Goal: Information Seeking & Learning: Compare options

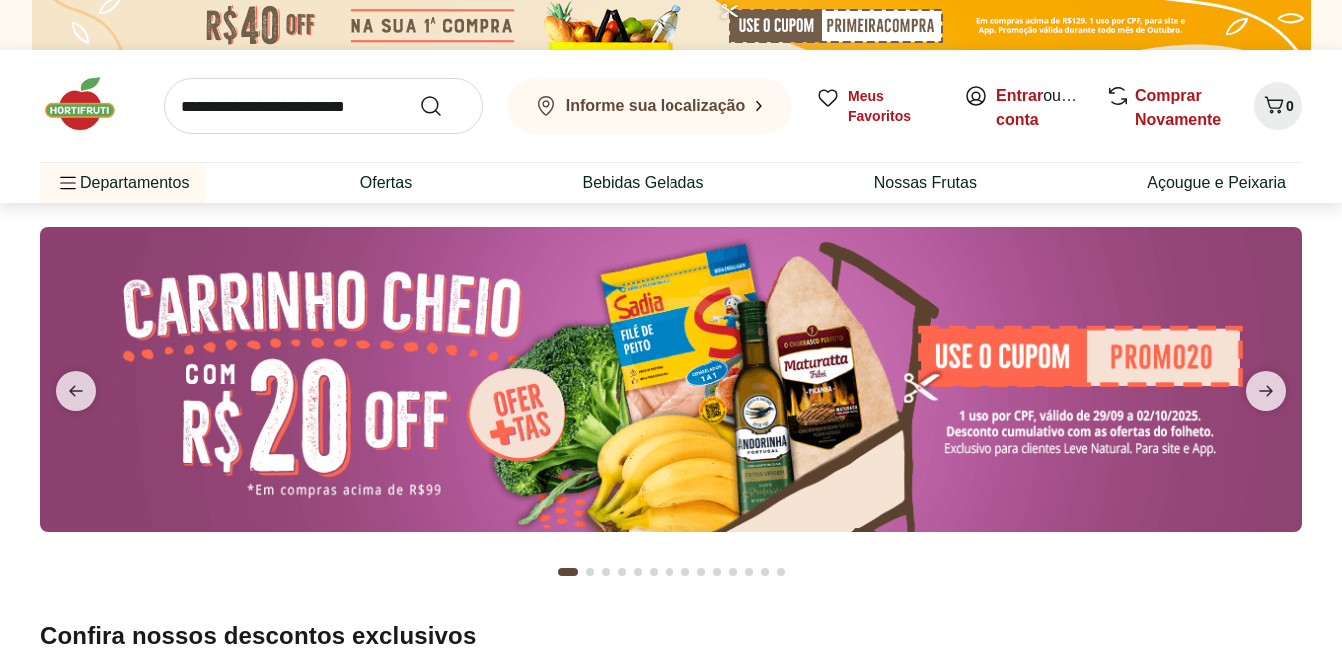
click at [82, 104] on img at bounding box center [90, 104] width 100 height 60
click at [1251, 388] on span "next" at bounding box center [1266, 392] width 40 height 40
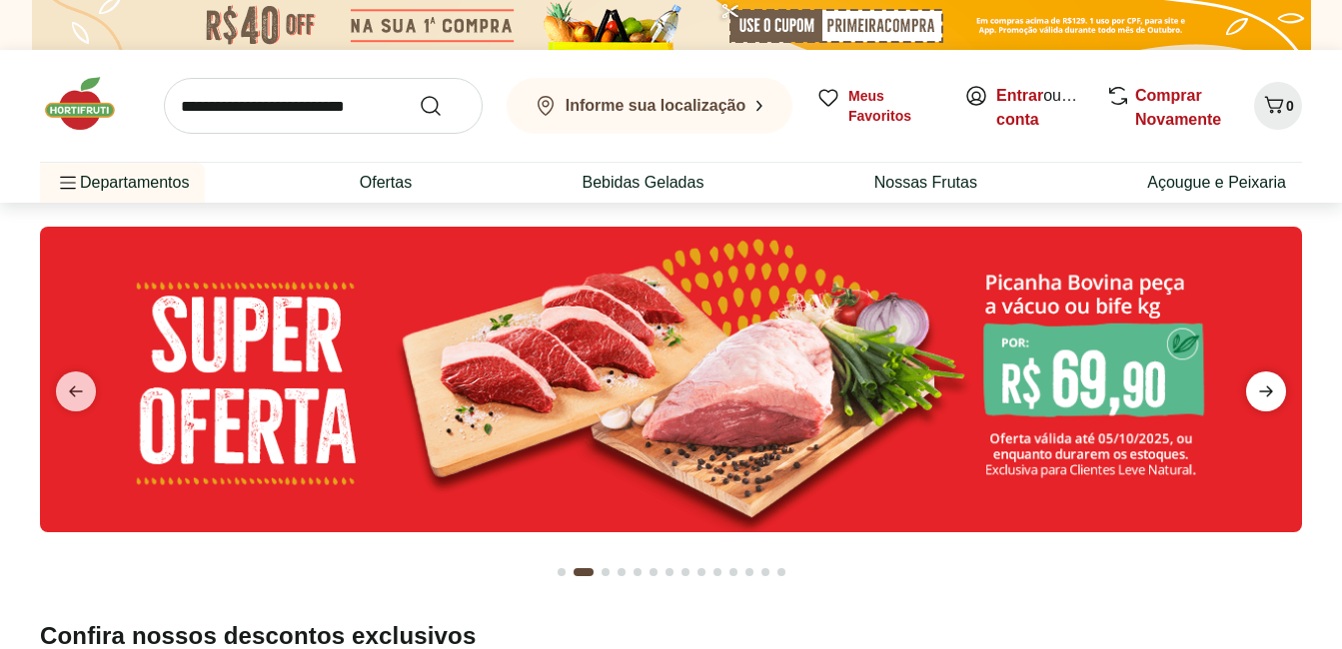
click at [1259, 390] on icon "next" at bounding box center [1266, 392] width 24 height 24
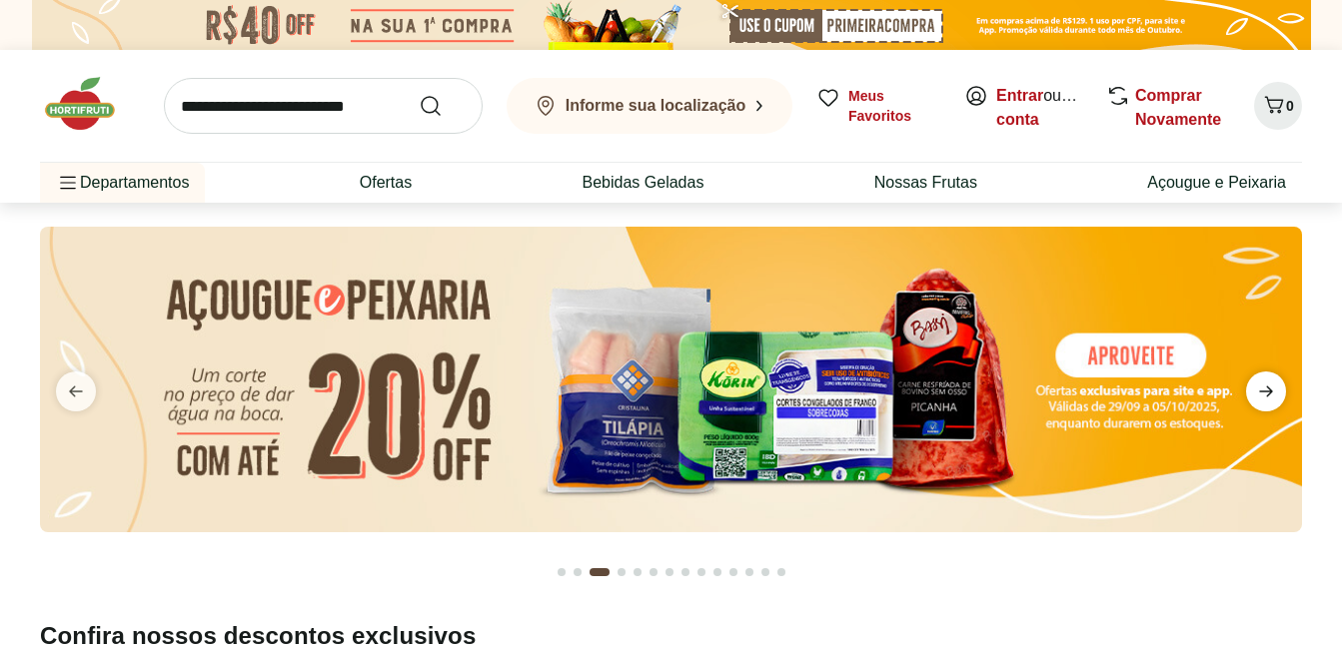
click at [1259, 390] on icon "next" at bounding box center [1266, 392] width 24 height 24
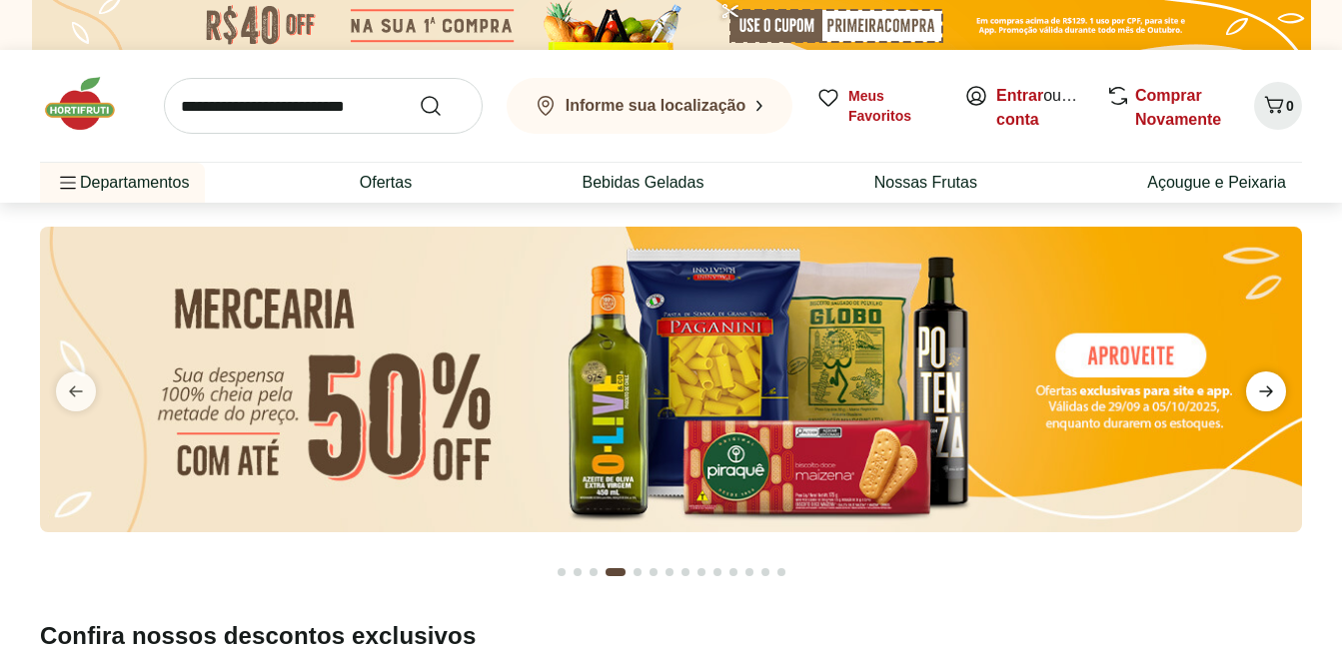
click at [1259, 390] on icon "next" at bounding box center [1266, 392] width 24 height 24
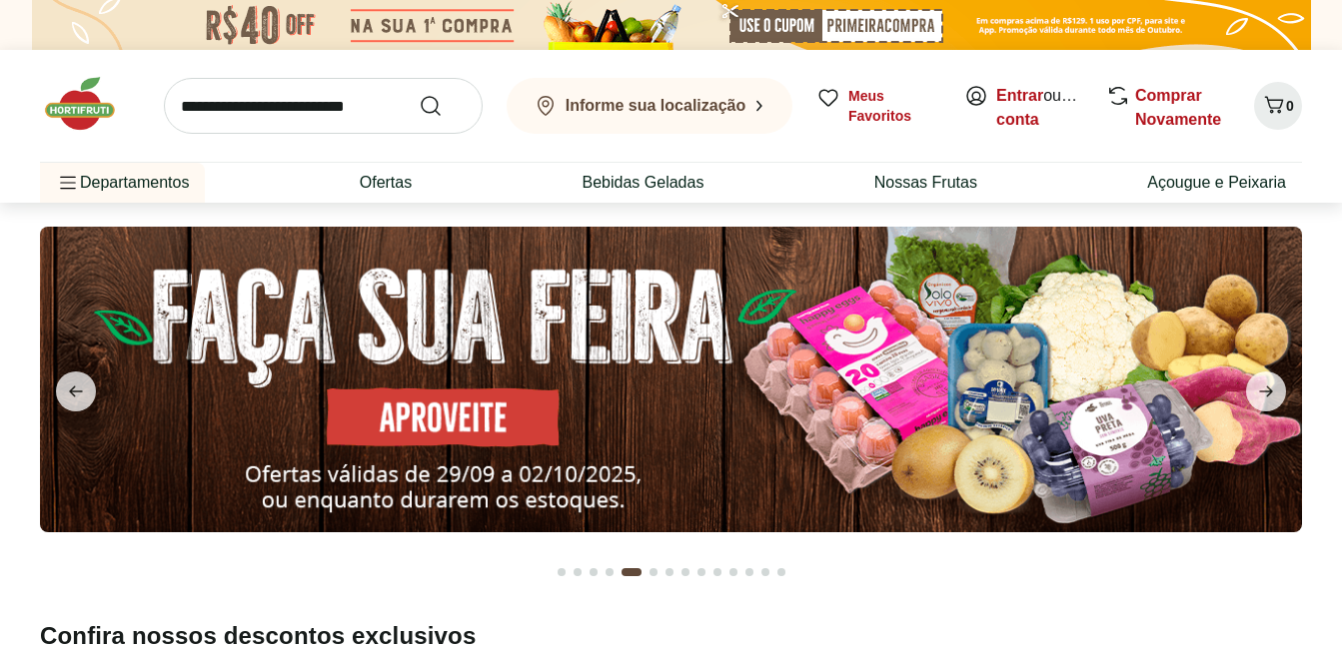
click at [504, 318] on img at bounding box center [671, 380] width 1262 height 306
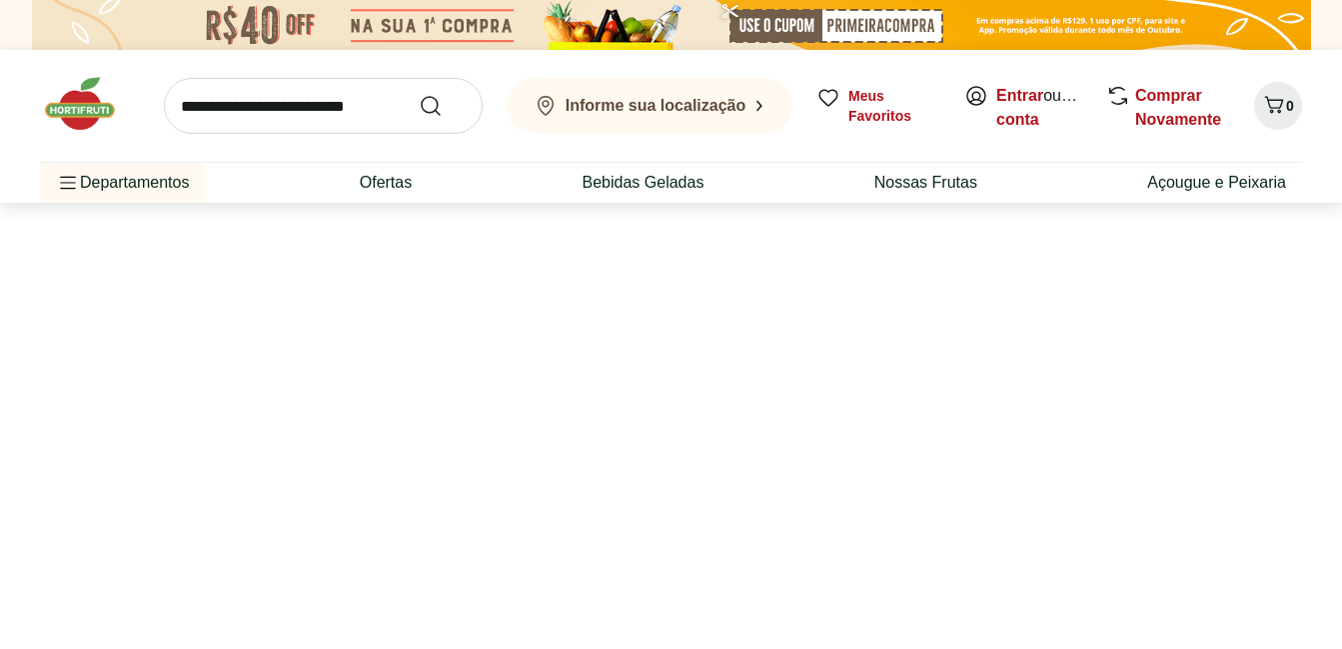
select select "**********"
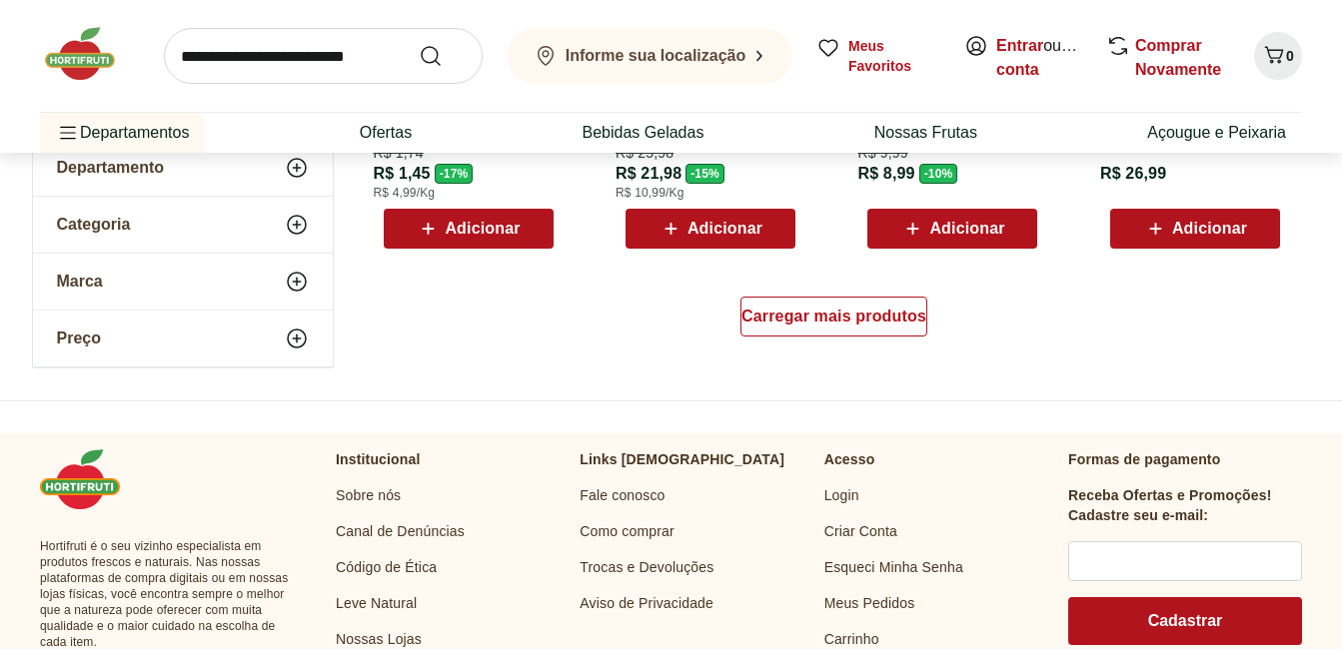
scroll to position [1499, 0]
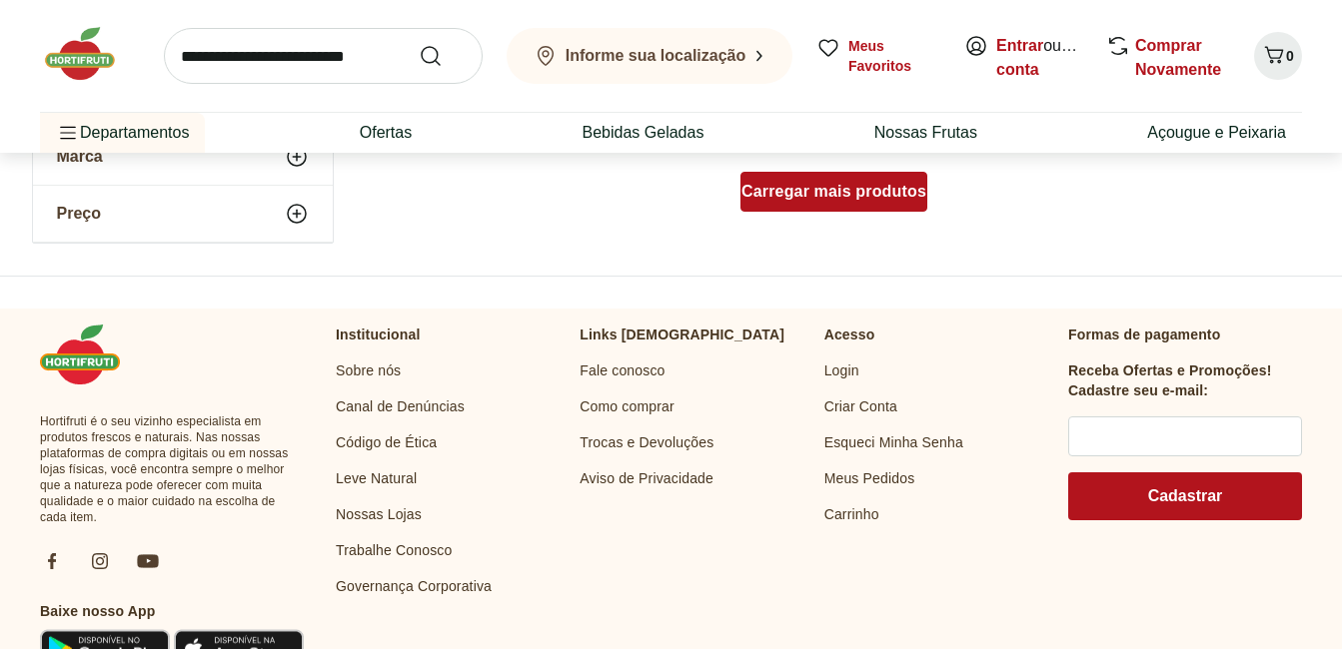
click at [851, 195] on span "Carregar mais produtos" at bounding box center [833, 192] width 185 height 16
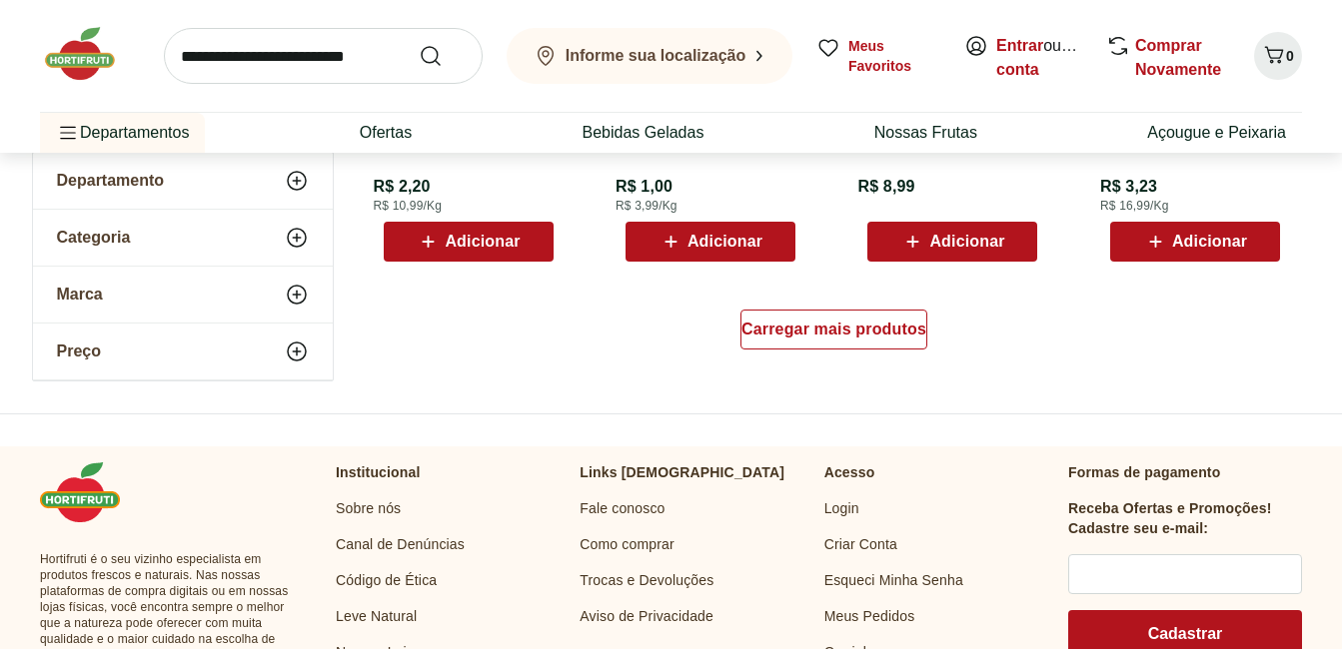
scroll to position [2698, 0]
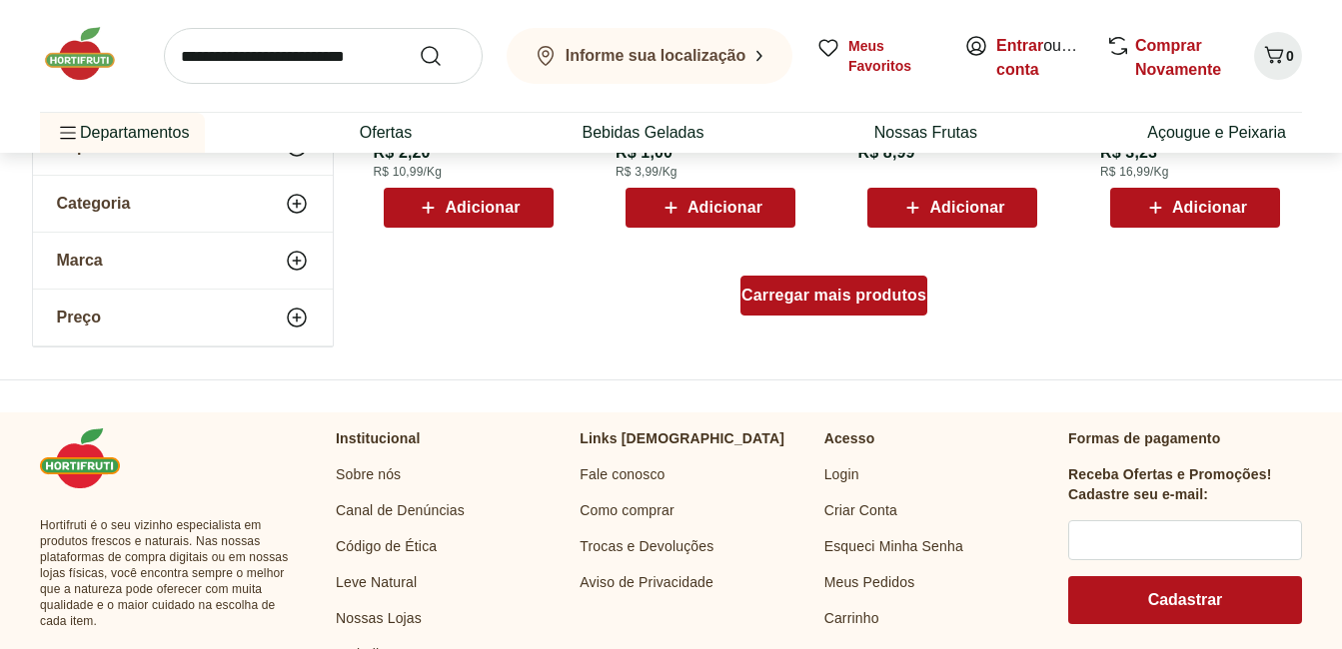
click at [866, 310] on div "Carregar mais produtos" at bounding box center [833, 296] width 187 height 40
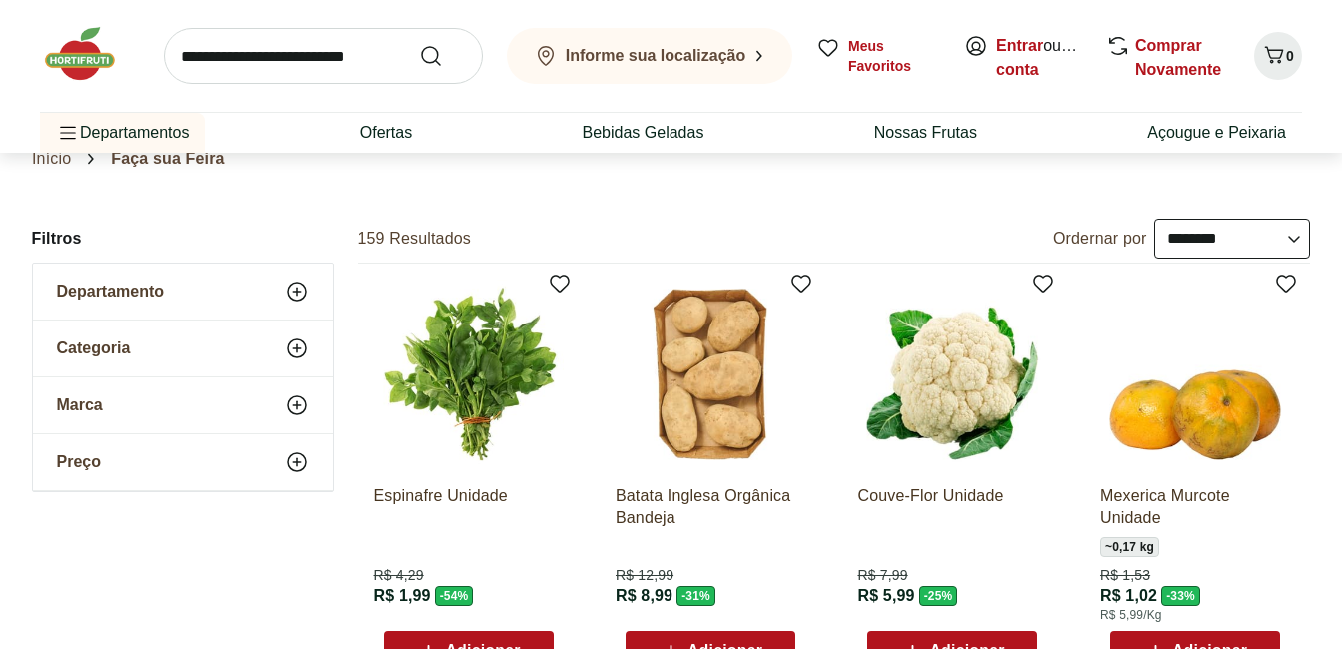
scroll to position [0, 0]
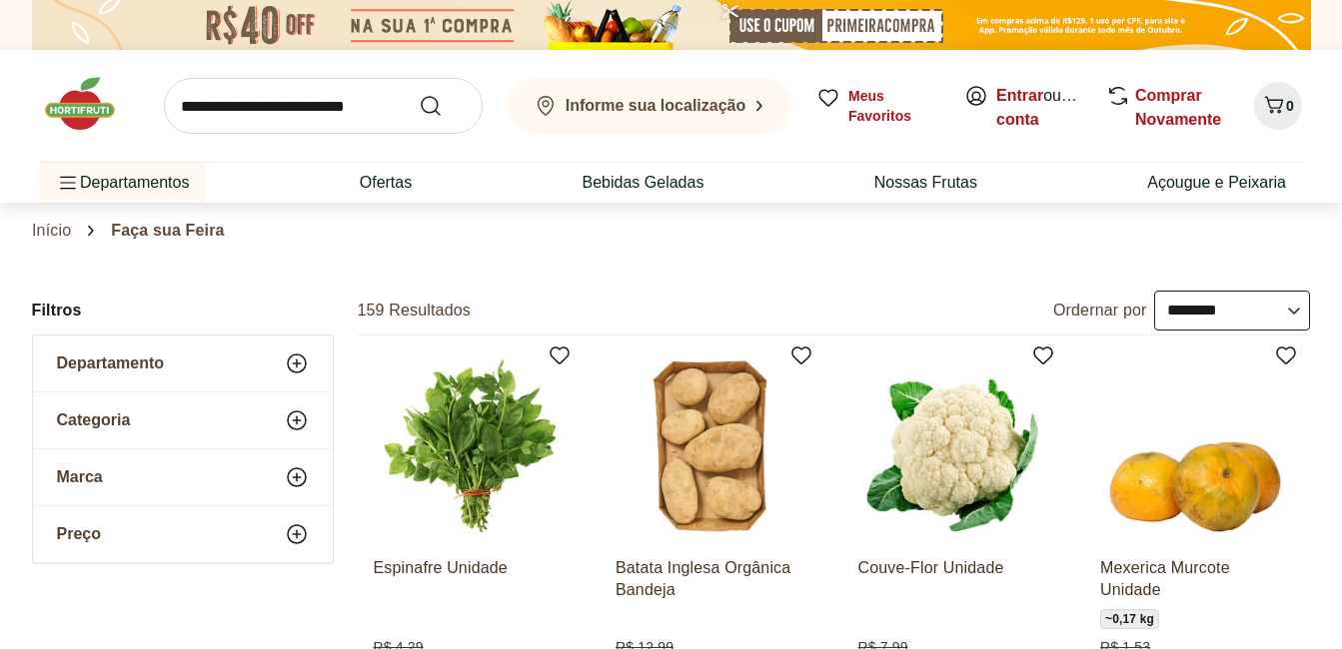
click at [66, 115] on img at bounding box center [90, 104] width 100 height 60
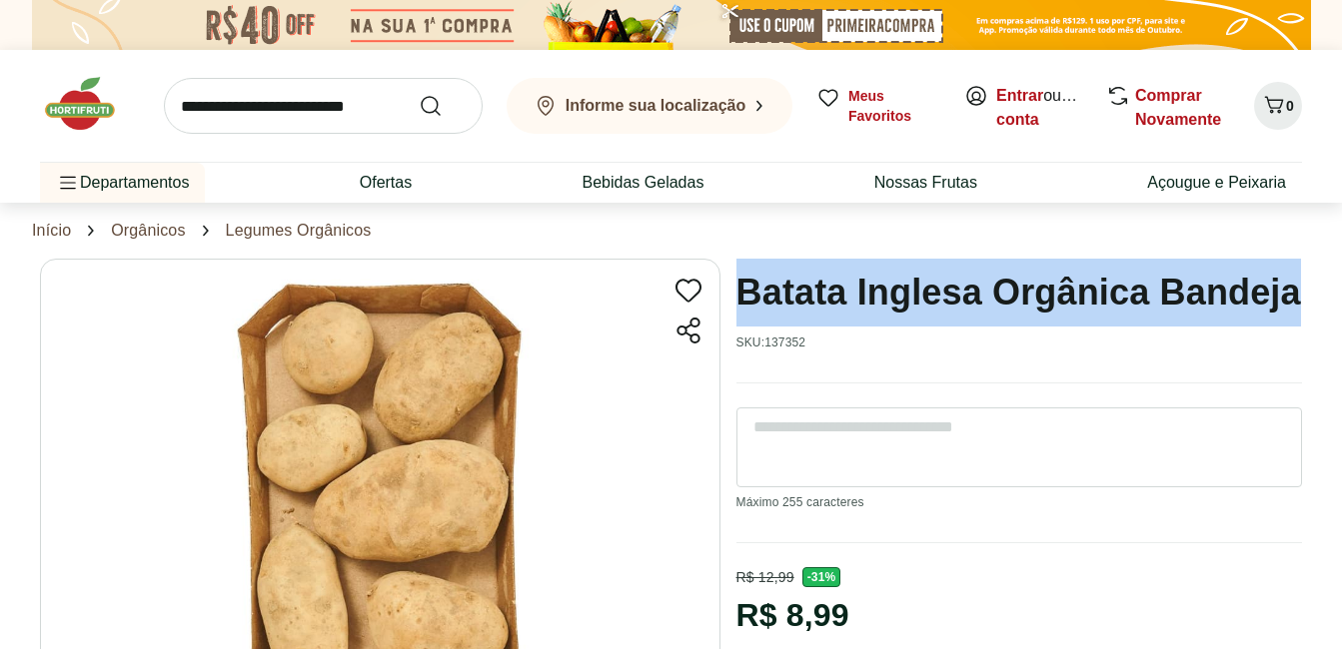
drag, startPoint x: 741, startPoint y: 286, endPoint x: 1324, endPoint y: 295, distance: 582.5
click at [1324, 295] on section "Batata Inglesa Orgânica Bandeja SKU: 137352 R$ 12,99 - 31 % R$ 8,99 * Adicionar…" at bounding box center [671, 557] width 1342 height 597
copy h1 "Batata Inglesa Orgânica Bandeja"
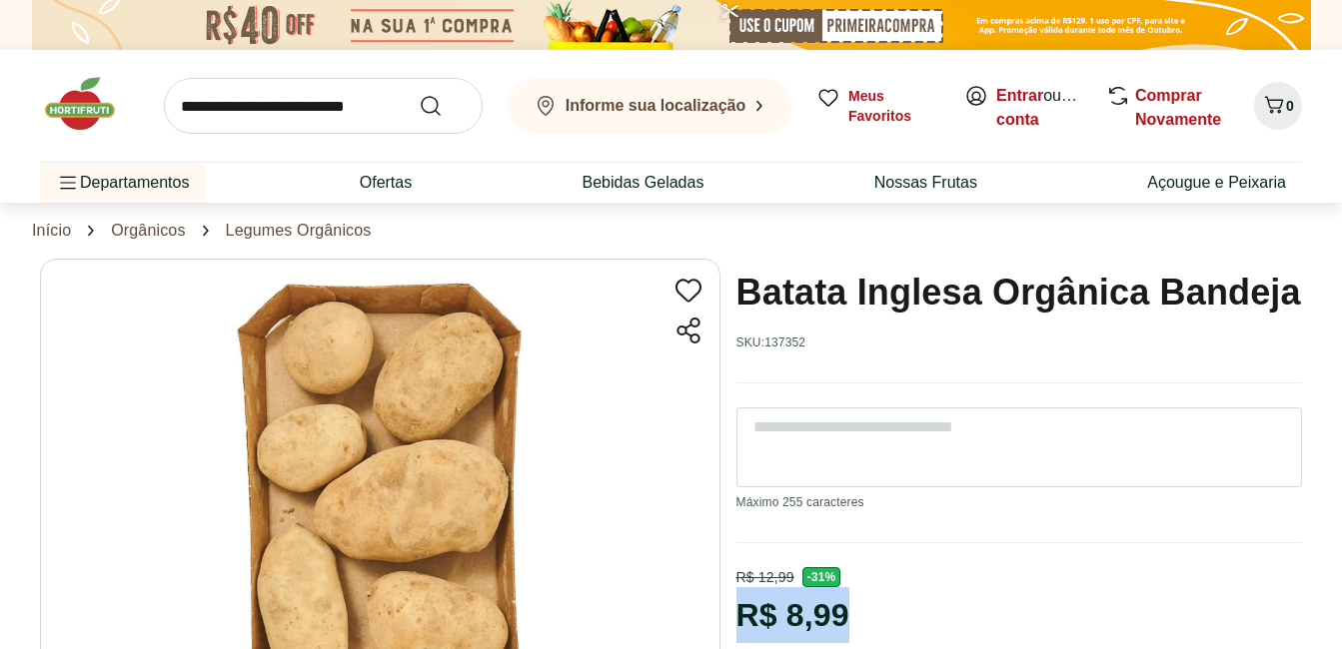
drag, startPoint x: 738, startPoint y: 619, endPoint x: 846, endPoint y: 621, distance: 107.9
click at [846, 621] on section "Batata Inglesa Orgânica Bandeja SKU: 137352 R$ 12,99 - 31 % R$ 8,99 * Adicionar…" at bounding box center [671, 557] width 1262 height 597
copy div "R$ 8,99"
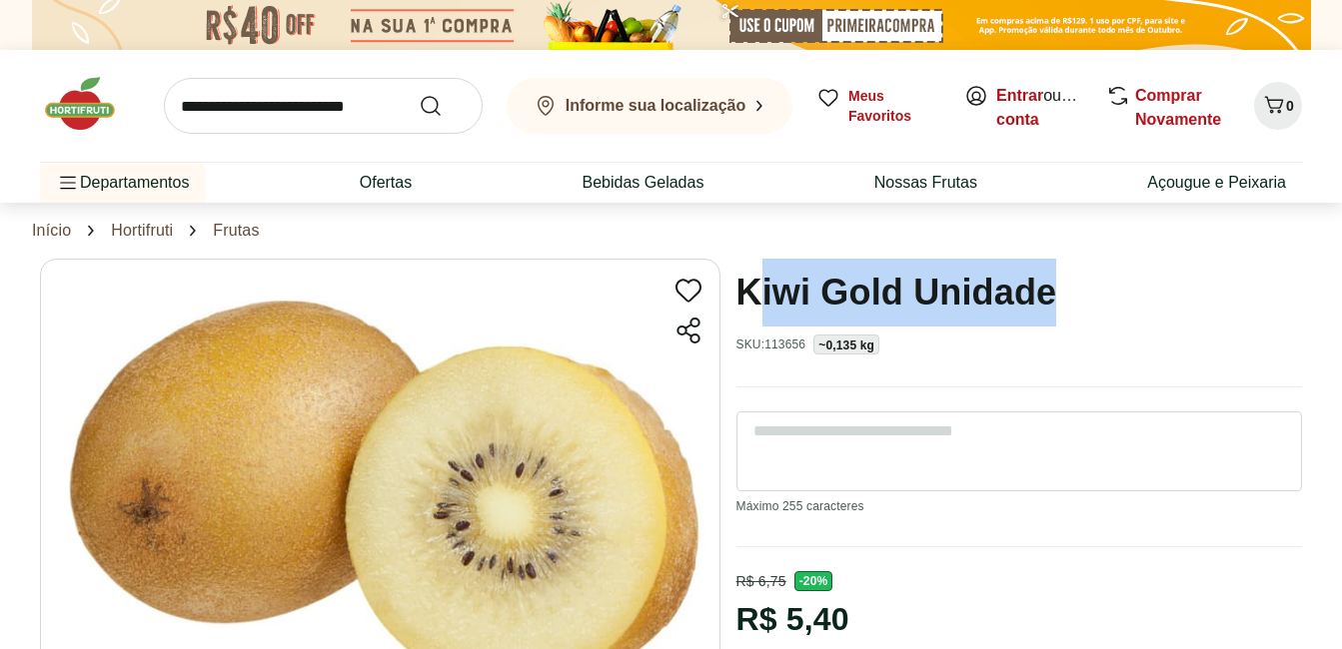
drag, startPoint x: 749, startPoint y: 287, endPoint x: 1052, endPoint y: 289, distance: 302.7
click at [1053, 290] on h1 "Kiwi Gold Unidade" at bounding box center [896, 293] width 321 height 68
drag, startPoint x: 732, startPoint y: 290, endPoint x: 1048, endPoint y: 303, distance: 316.0
click at [1048, 303] on section "Kiwi Gold Unidade SKU: 113656 ~0,135 kg R$ 6,75 - 20 % R$ 5,40 R$ 39,99 /Kg * A…" at bounding box center [671, 619] width 1262 height 721
copy h1 "Kiwi Gold Unidade"
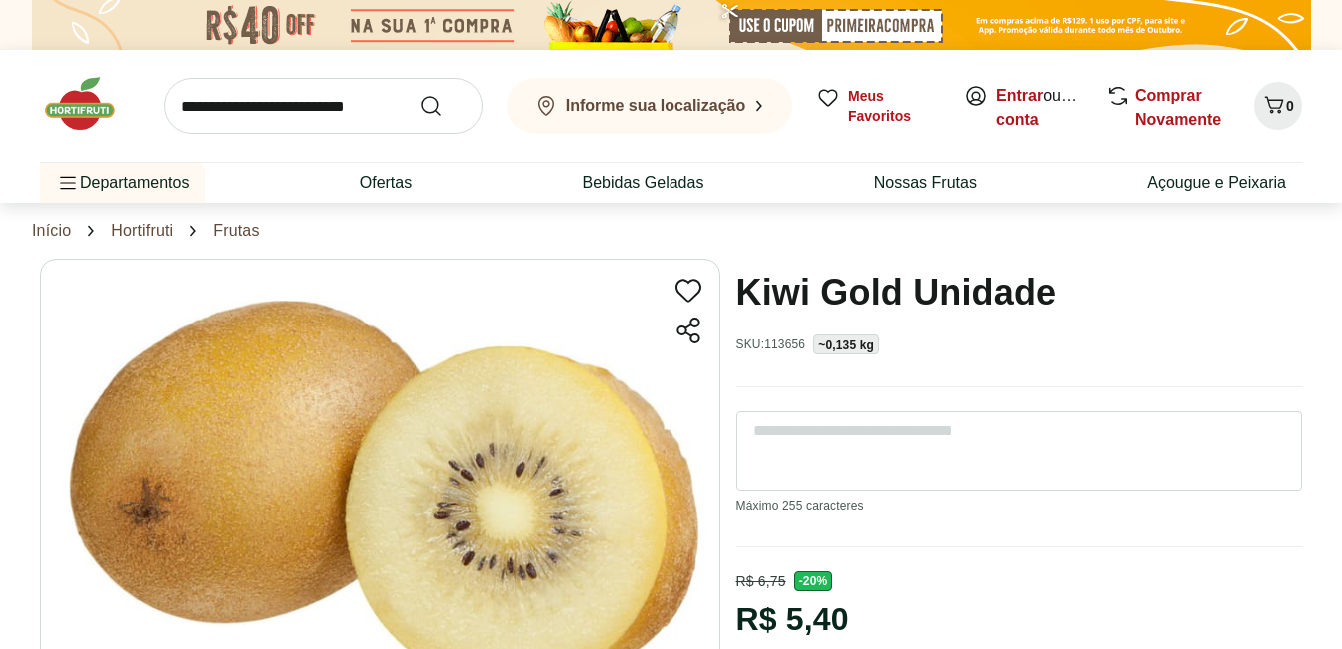
drag, startPoint x: 739, startPoint y: 611, endPoint x: 871, endPoint y: 619, distance: 132.1
click at [871, 619] on section "Kiwi Gold Unidade SKU: 113656 ~0,135 kg R$ 6,75 - 20 % R$ 5,40 R$ 39,99 /Kg * A…" at bounding box center [671, 619] width 1262 height 721
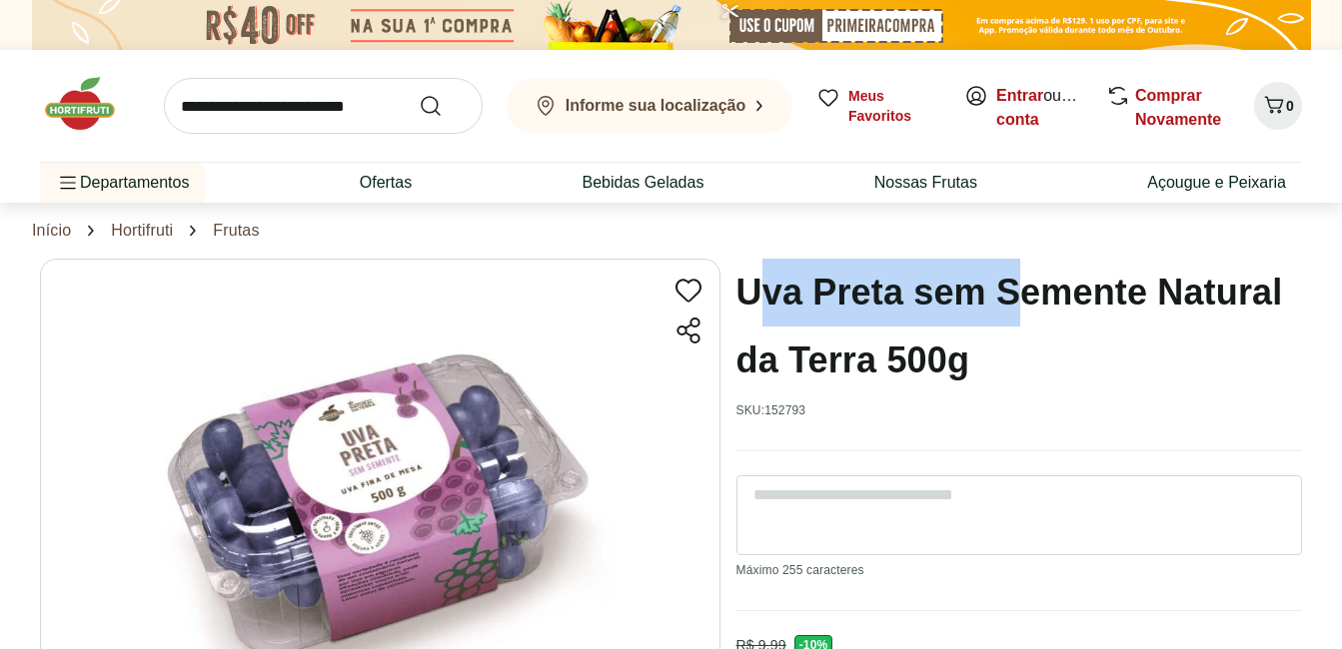
drag, startPoint x: 749, startPoint y: 285, endPoint x: 977, endPoint y: 281, distance: 227.8
click at [1002, 288] on h1 "Uva Preta sem Semente Natural da Terra 500g" at bounding box center [1018, 327] width 565 height 136
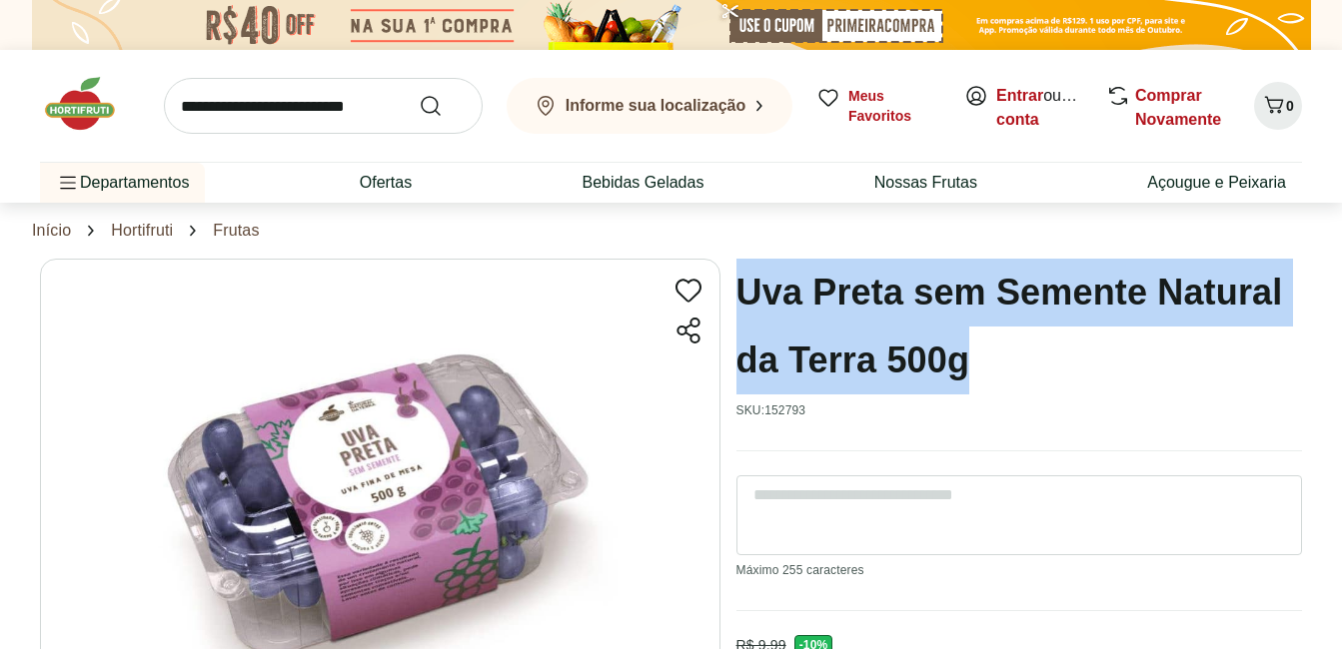
drag, startPoint x: 736, startPoint y: 283, endPoint x: 1098, endPoint y: 349, distance: 367.6
click at [1098, 349] on h1 "Uva Preta sem Semente Natural da Terra 500g" at bounding box center [1018, 327] width 565 height 136
copy h1 "Uva Preta sem Semente Natural da Terra 500g"
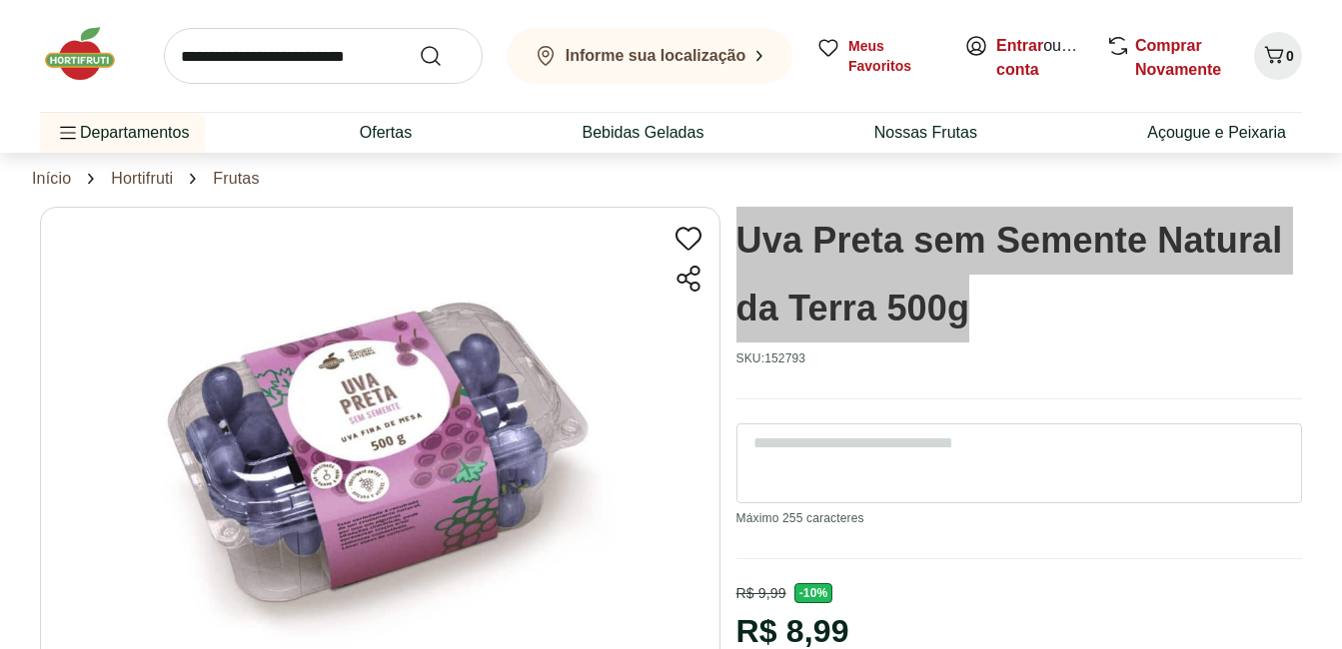
scroll to position [100, 0]
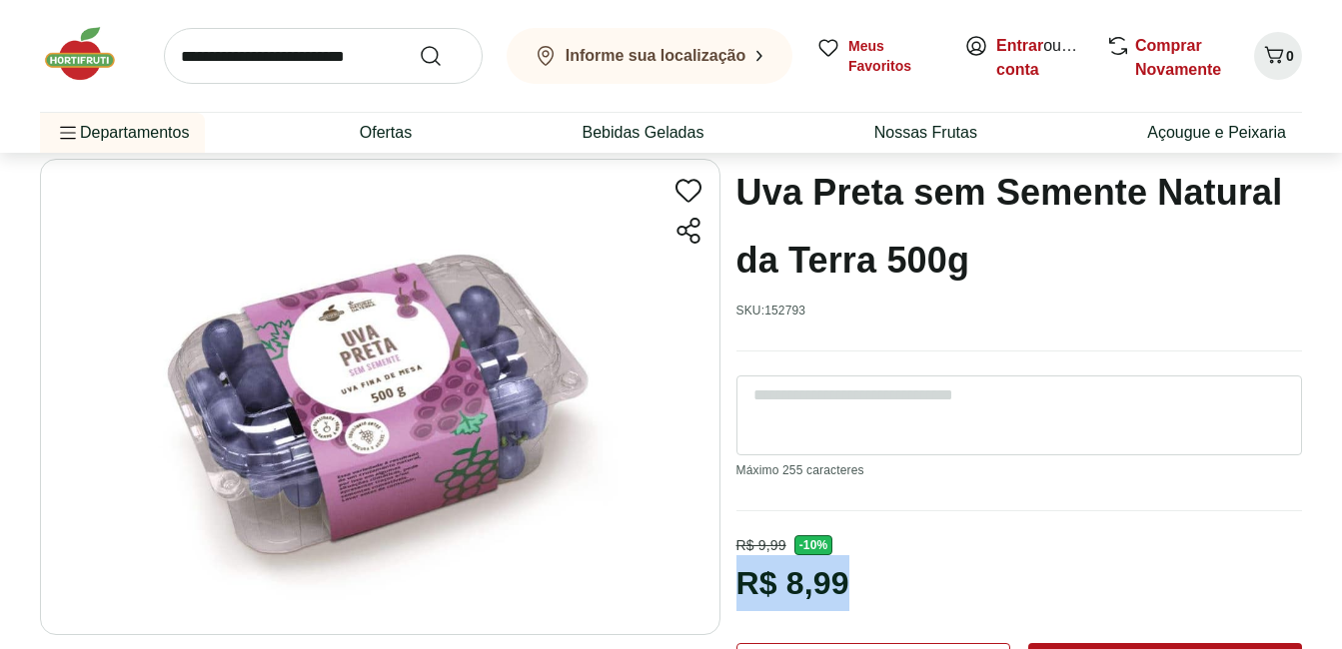
drag, startPoint x: 740, startPoint y: 577, endPoint x: 886, endPoint y: 584, distance: 146.0
click at [886, 584] on section "Uva Preta sem Semente Natural da Terra 500g SKU: 152793 R$ 9,99 - 10 % R$ 8,99 …" at bounding box center [671, 475] width 1262 height 633
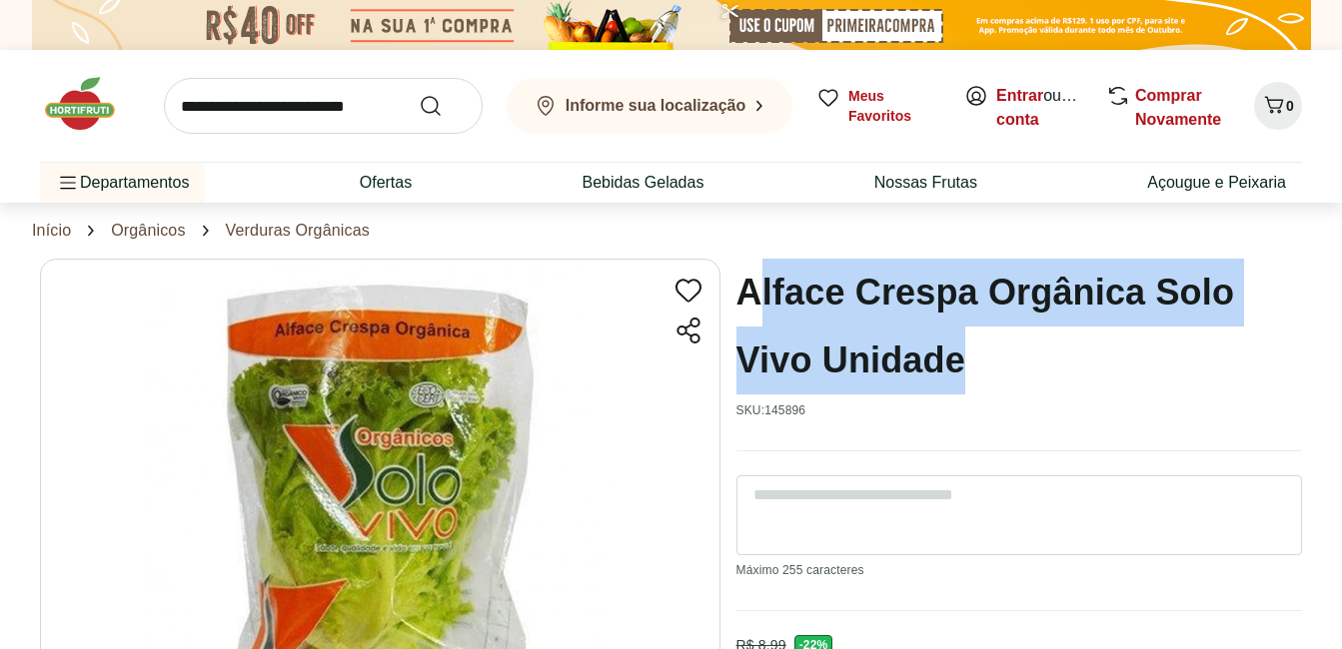
drag, startPoint x: 753, startPoint y: 287, endPoint x: 1134, endPoint y: 329, distance: 383.0
click at [1159, 336] on h1 "Alface Crespa Orgânica Solo Vivo Unidade" at bounding box center [1018, 327] width 565 height 136
drag, startPoint x: 744, startPoint y: 275, endPoint x: 1026, endPoint y: 343, distance: 289.8
click at [1026, 343] on h1 "Alface Crespa Orgânica Solo Vivo Unidade" at bounding box center [1018, 327] width 565 height 136
copy h1 "Alface Crespa Orgânica Solo Vivo Unidade"
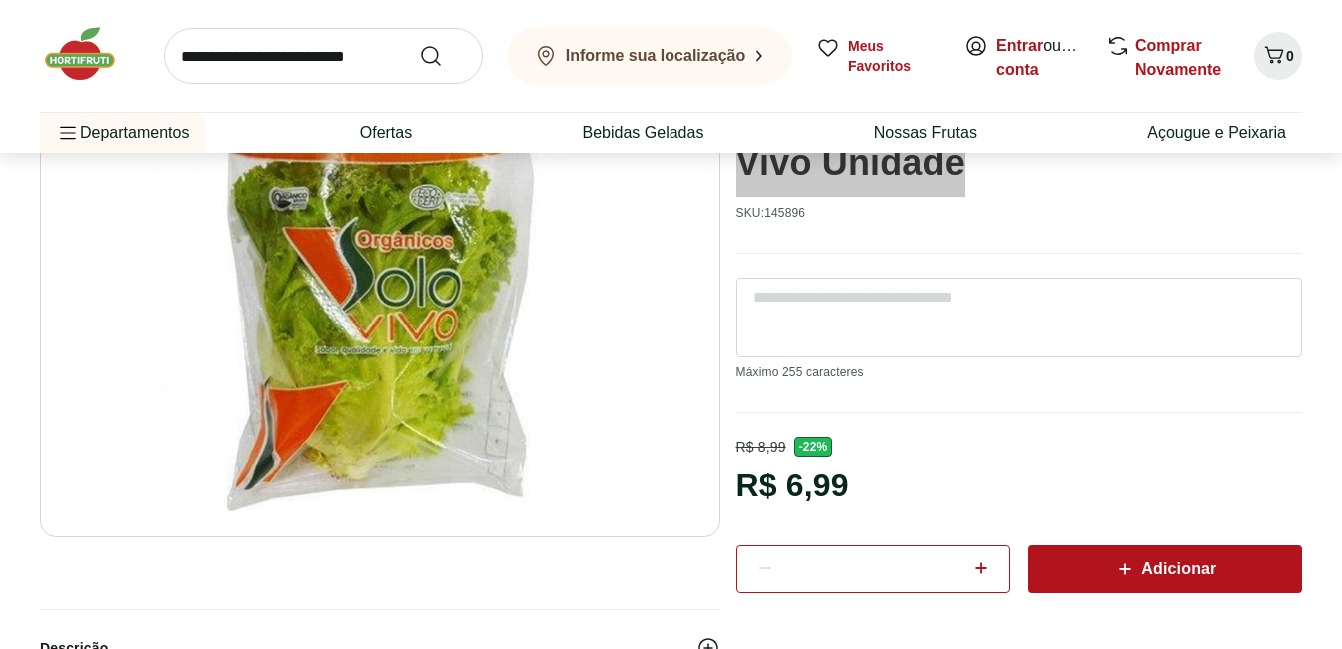
scroll to position [200, 0]
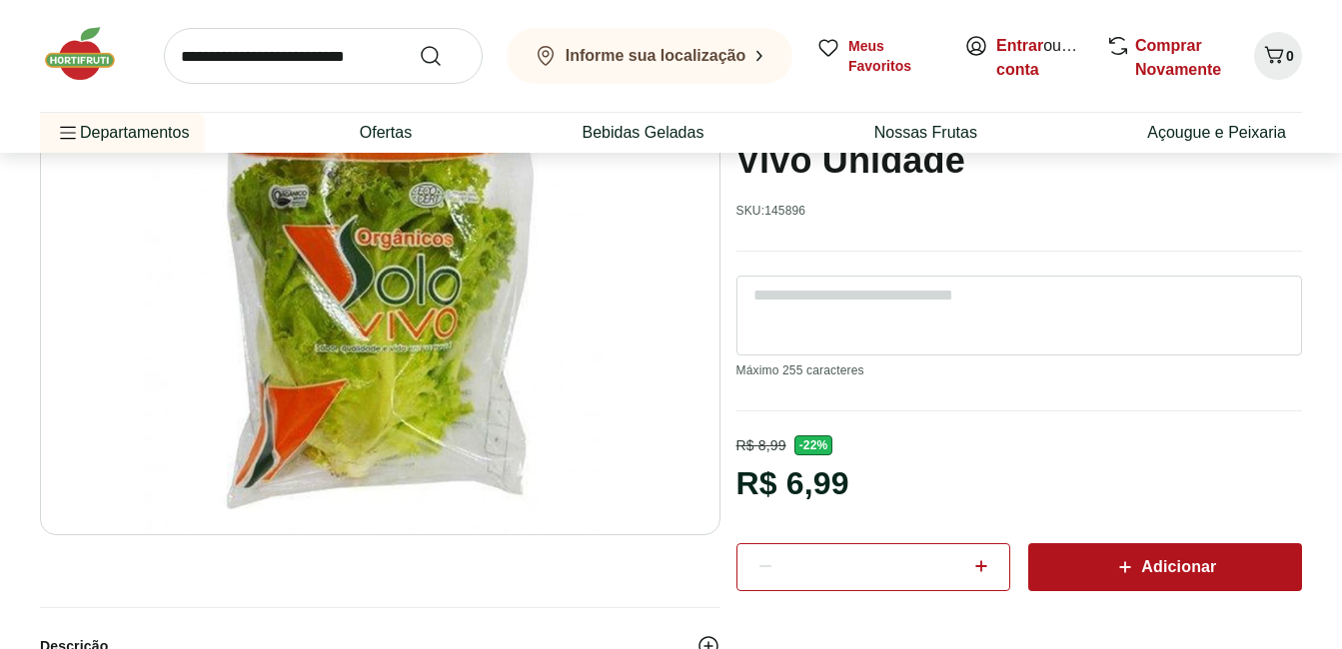
drag, startPoint x: 745, startPoint y: 487, endPoint x: 880, endPoint y: 502, distance: 135.7
click at [880, 502] on section "Alface Crespa Orgânica Solo Vivo Unidade SKU: 145896 R$ 8,99 - 22 % R$ 6,99 * A…" at bounding box center [671, 375] width 1262 height 633
